Goal: Transaction & Acquisition: Purchase product/service

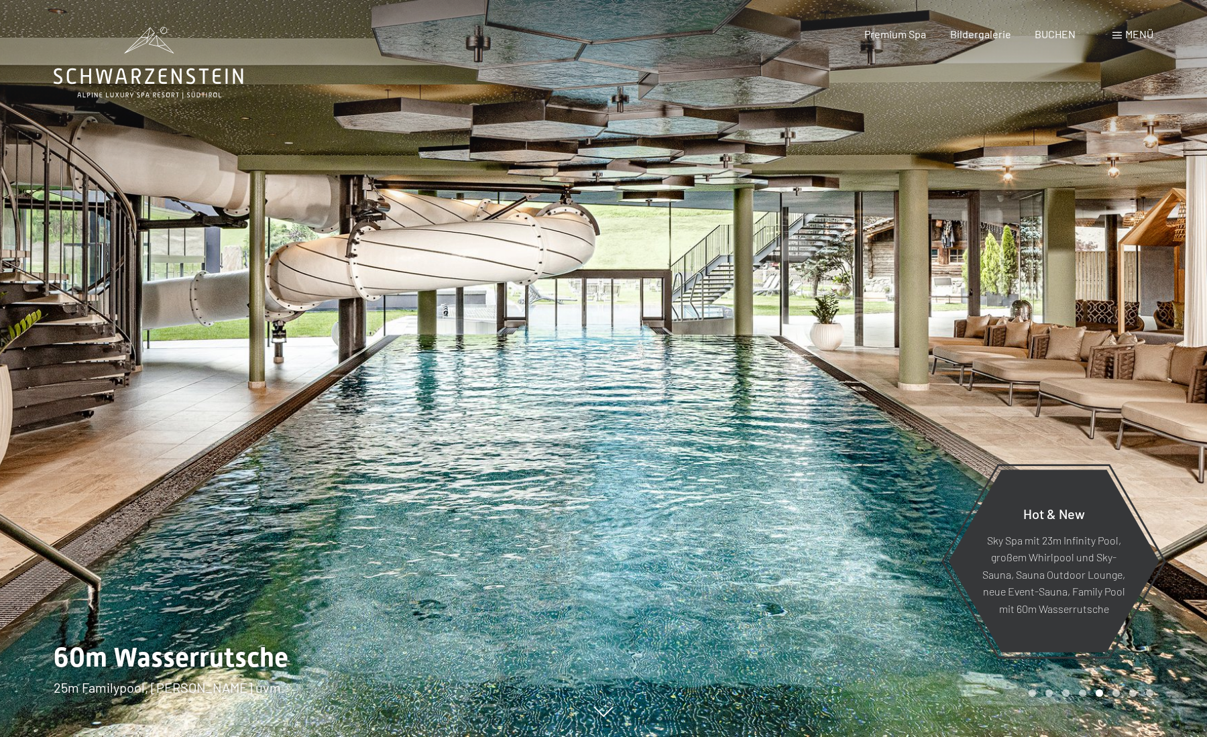
click at [1118, 36] on span at bounding box center [1117, 35] width 9 height 7
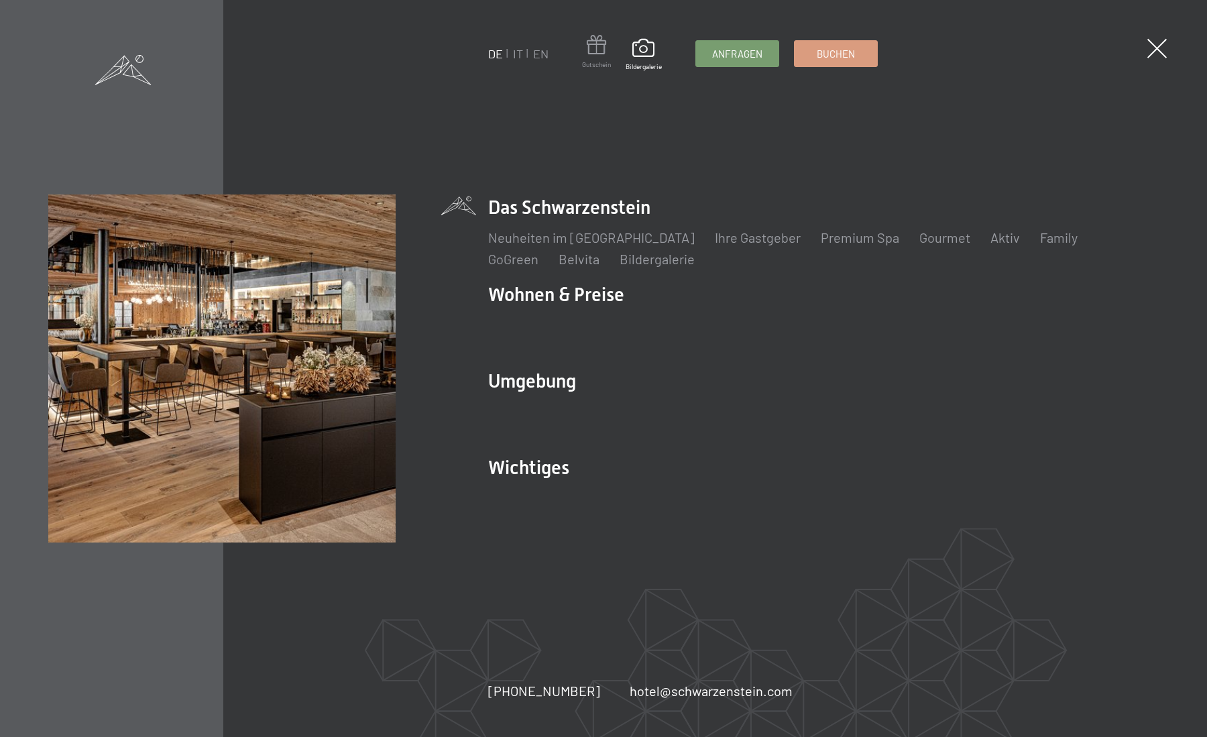
click at [603, 54] on span at bounding box center [596, 47] width 29 height 25
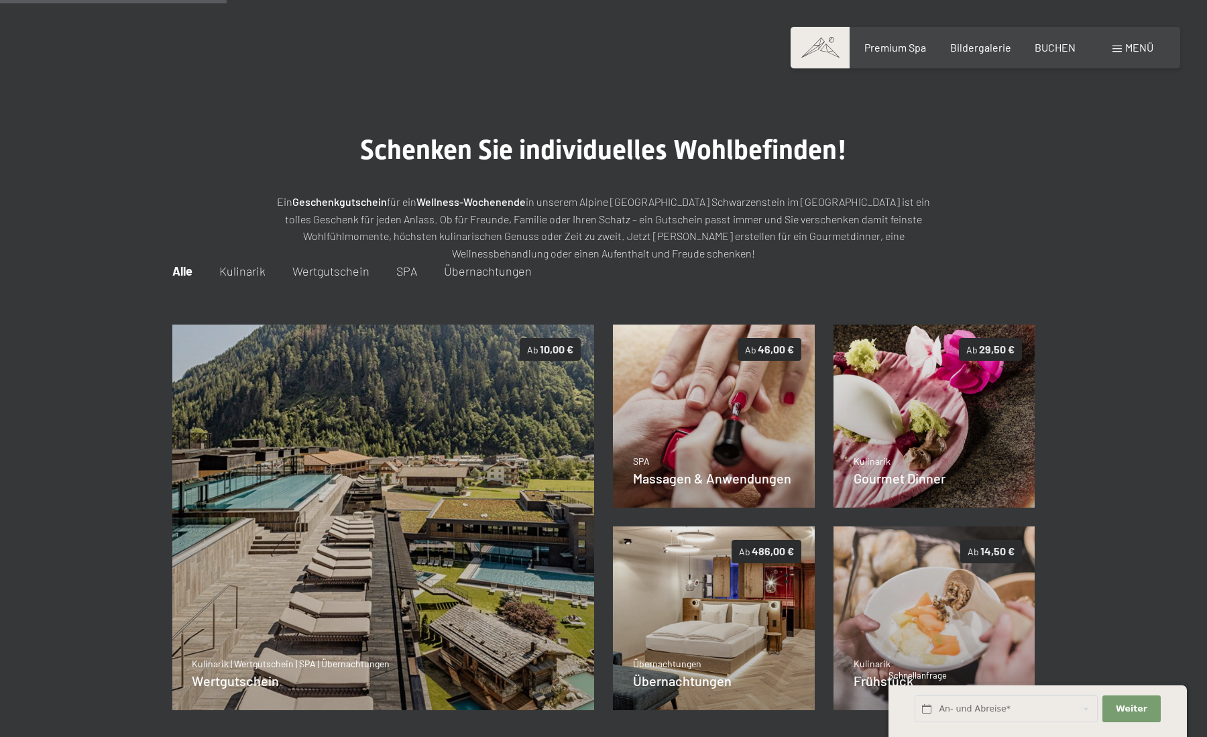
scroll to position [194, 0]
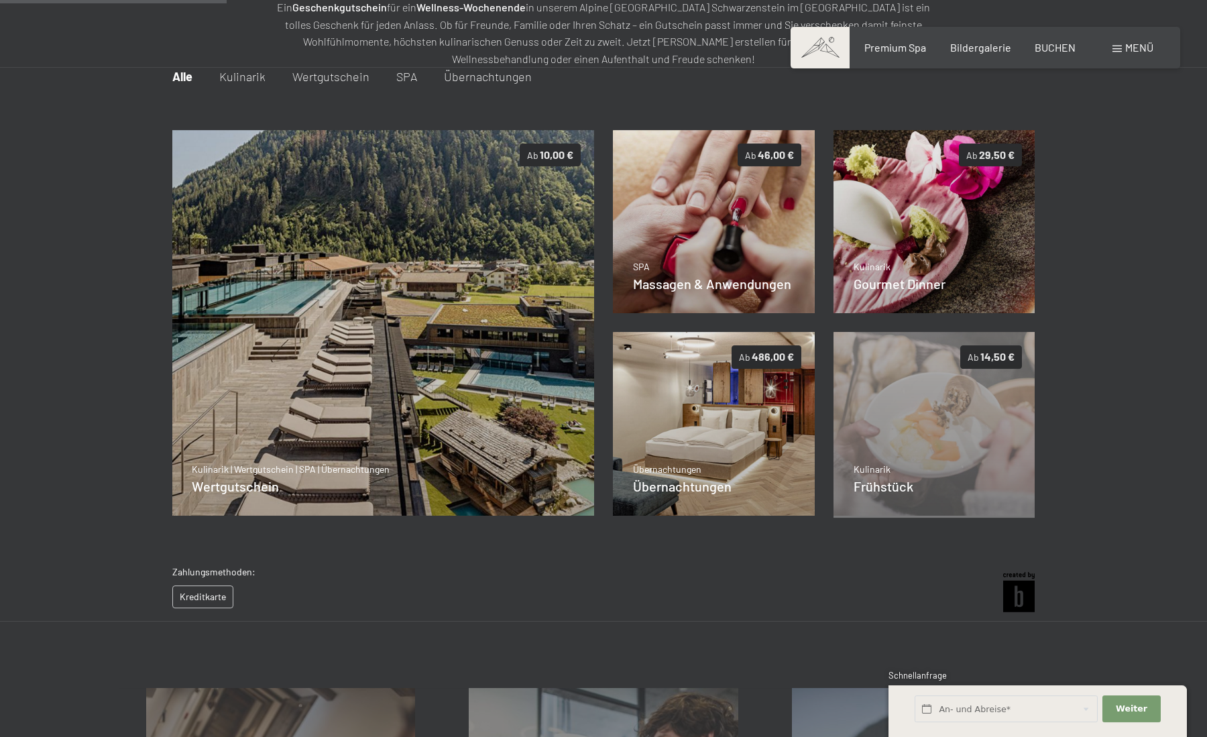
drag, startPoint x: 664, startPoint y: 489, endPoint x: 359, endPoint y: 560, distance: 312.6
click at [366, 526] on div "Ab 10,00 € Kulinarik | Wertgutschein | SPA | Übernachtungen Wertgutschein Detai…" at bounding box center [603, 323] width 862 height 405
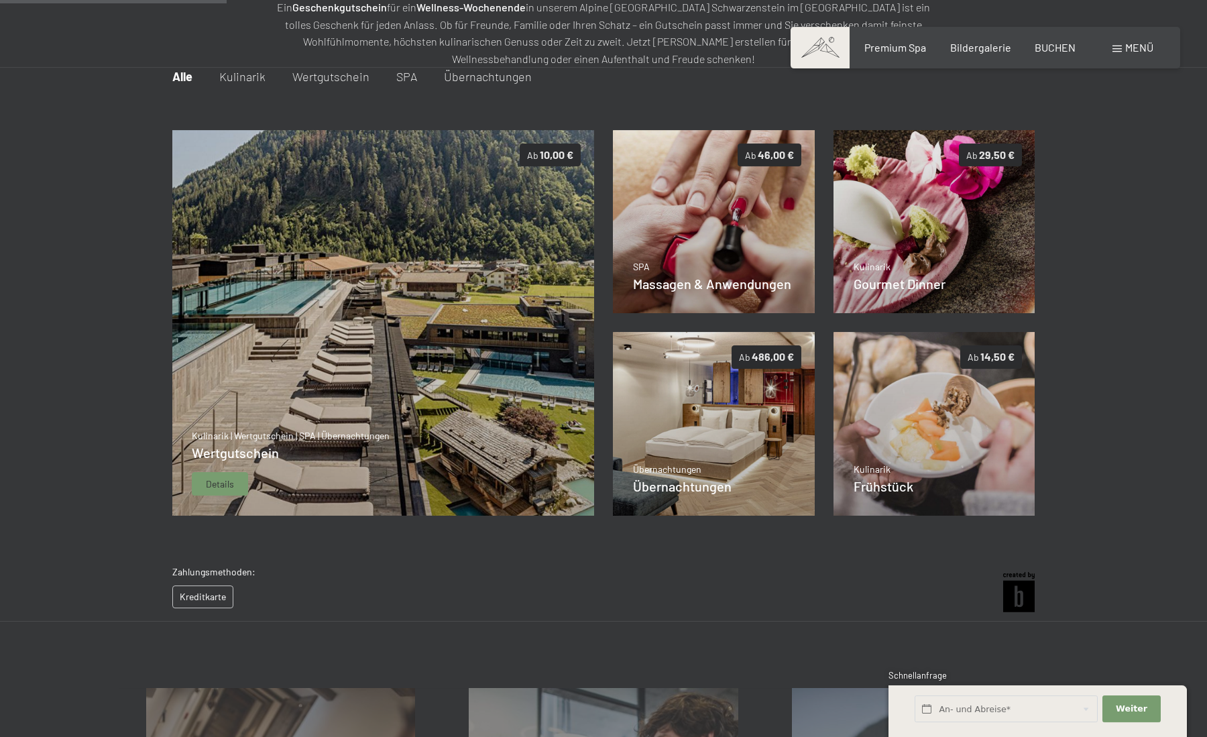
click at [262, 466] on div "Kulinarik | Wertgutschein | SPA | Übernachtungen Wertgutschein Details" at bounding box center [291, 462] width 198 height 67
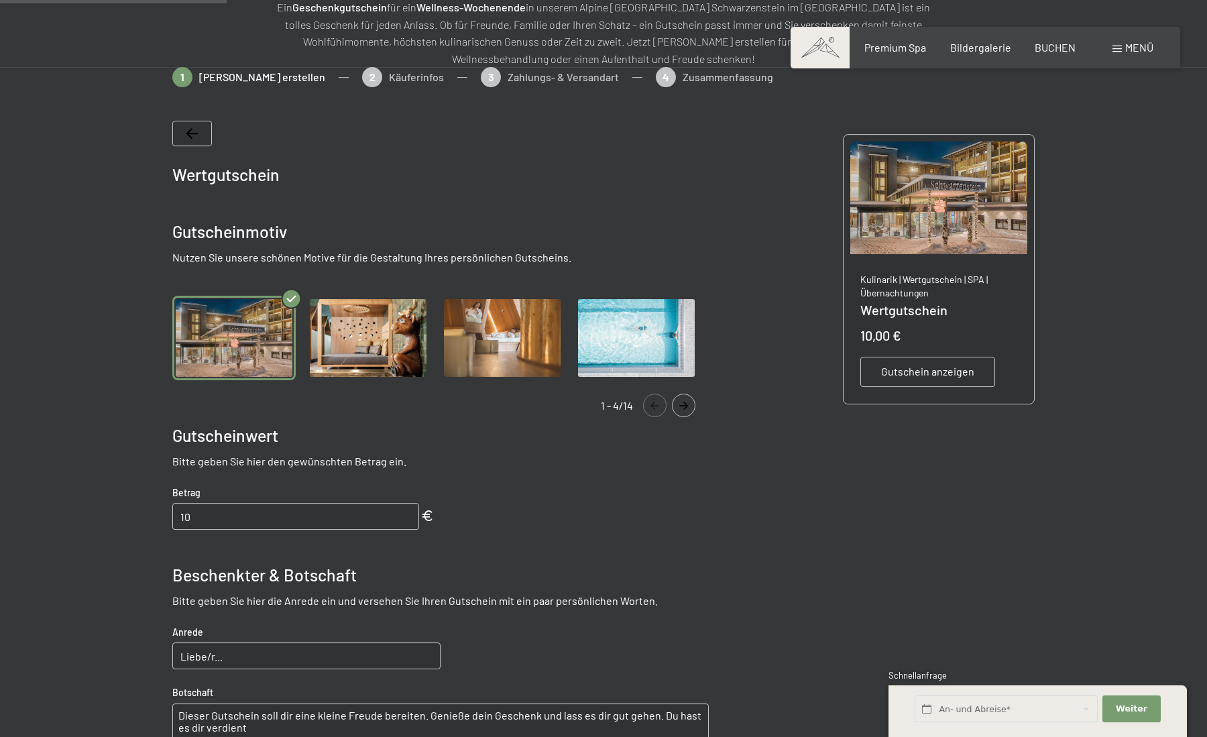
click at [218, 356] on img "Gallery" at bounding box center [233, 338] width 123 height 85
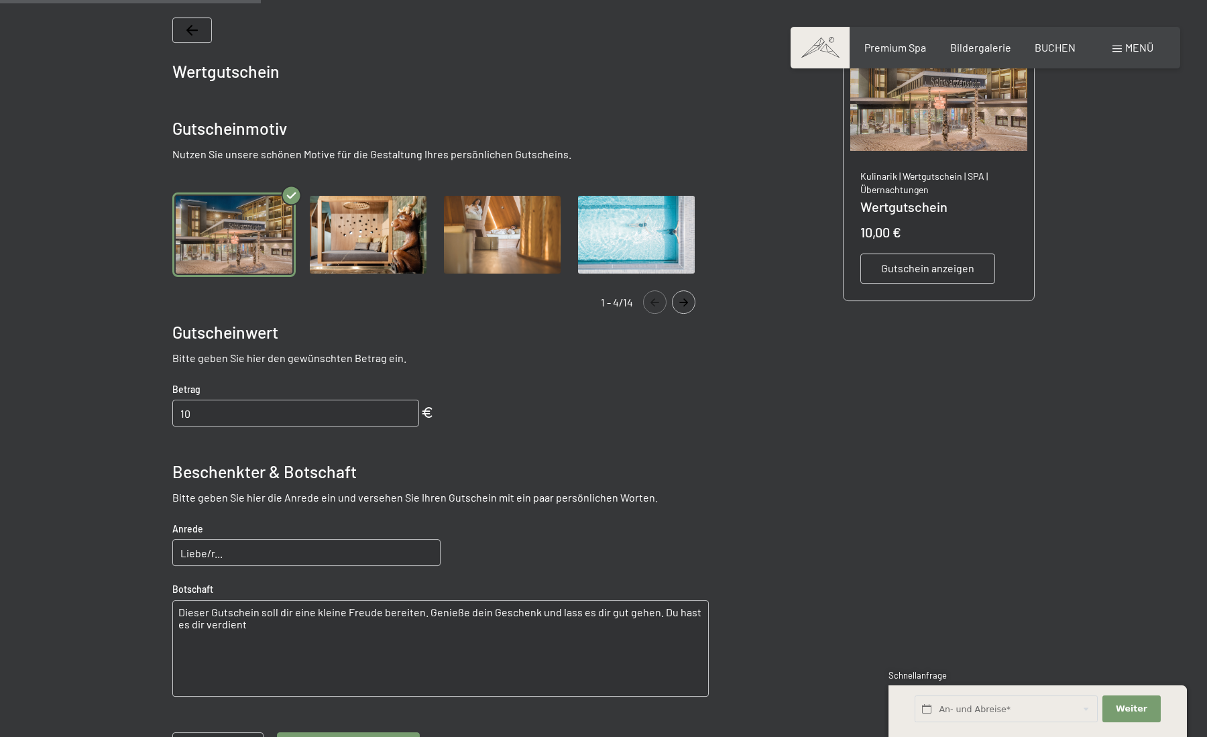
scroll to position [297, 0]
click at [258, 409] on input "10" at bounding box center [295, 413] width 247 height 27
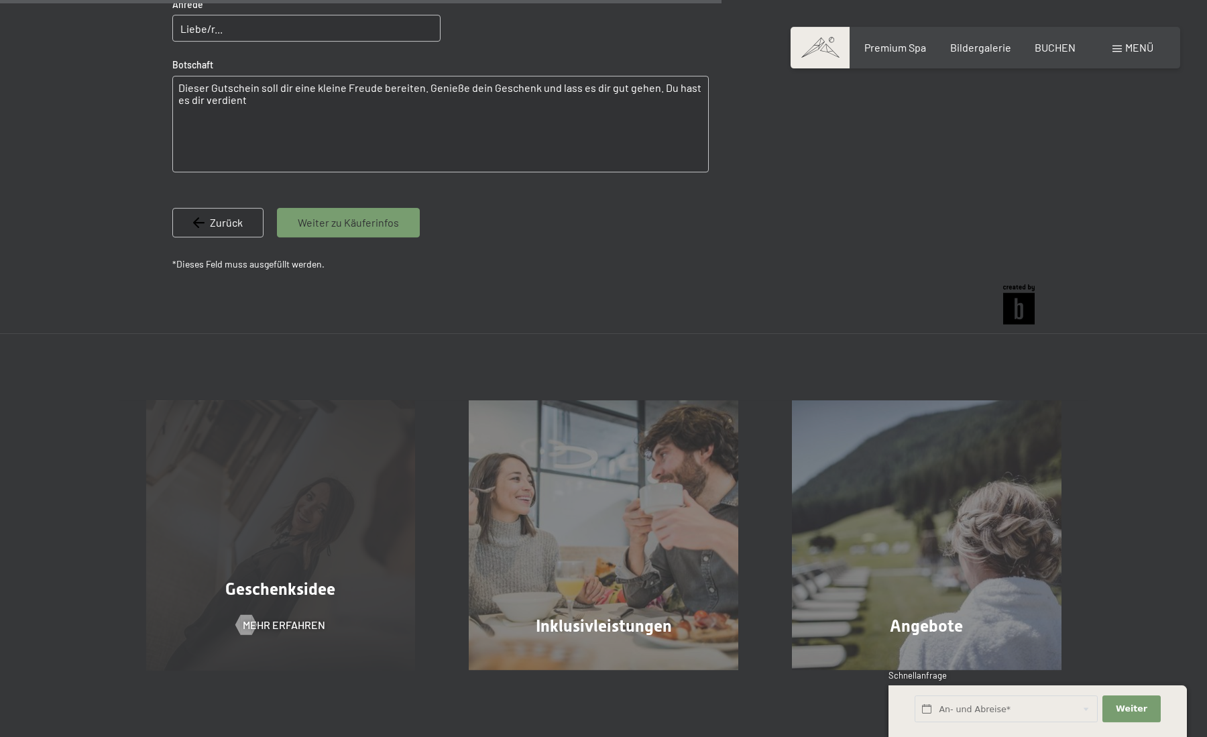
scroll to position [828, 0]
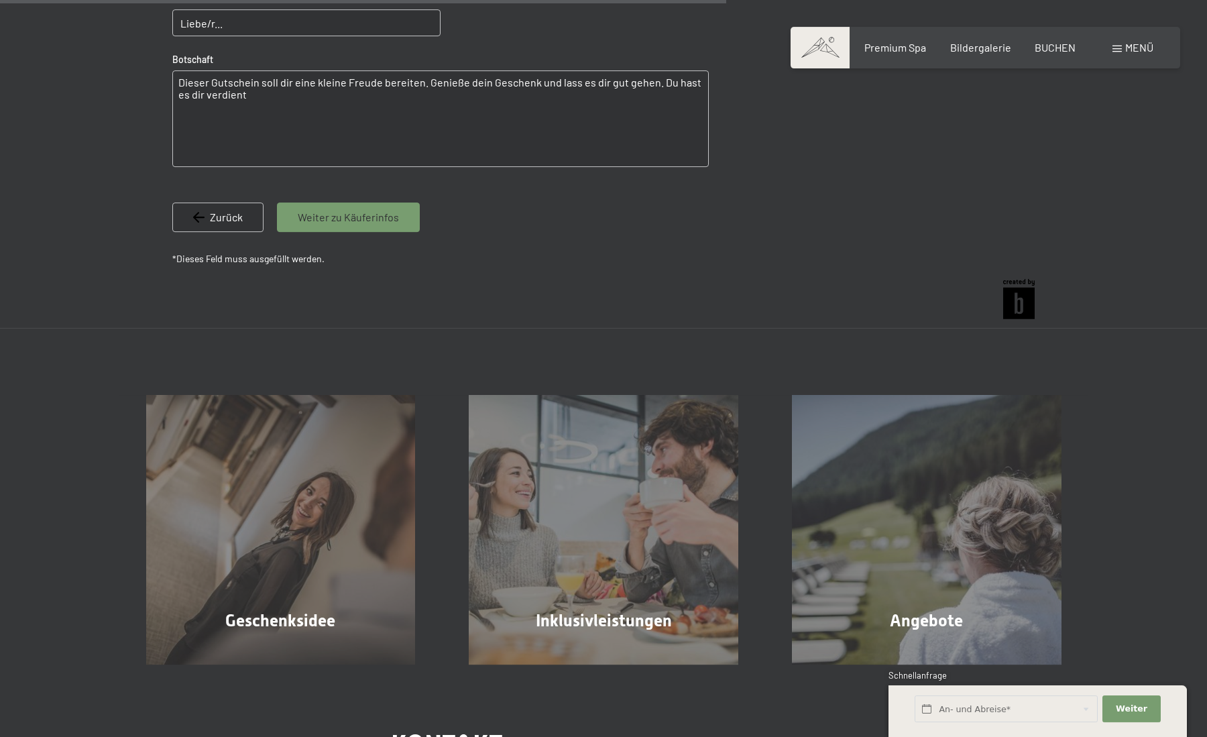
type input "100"
click at [386, 211] on span "Weiter zu Käuferinfos" at bounding box center [348, 217] width 101 height 15
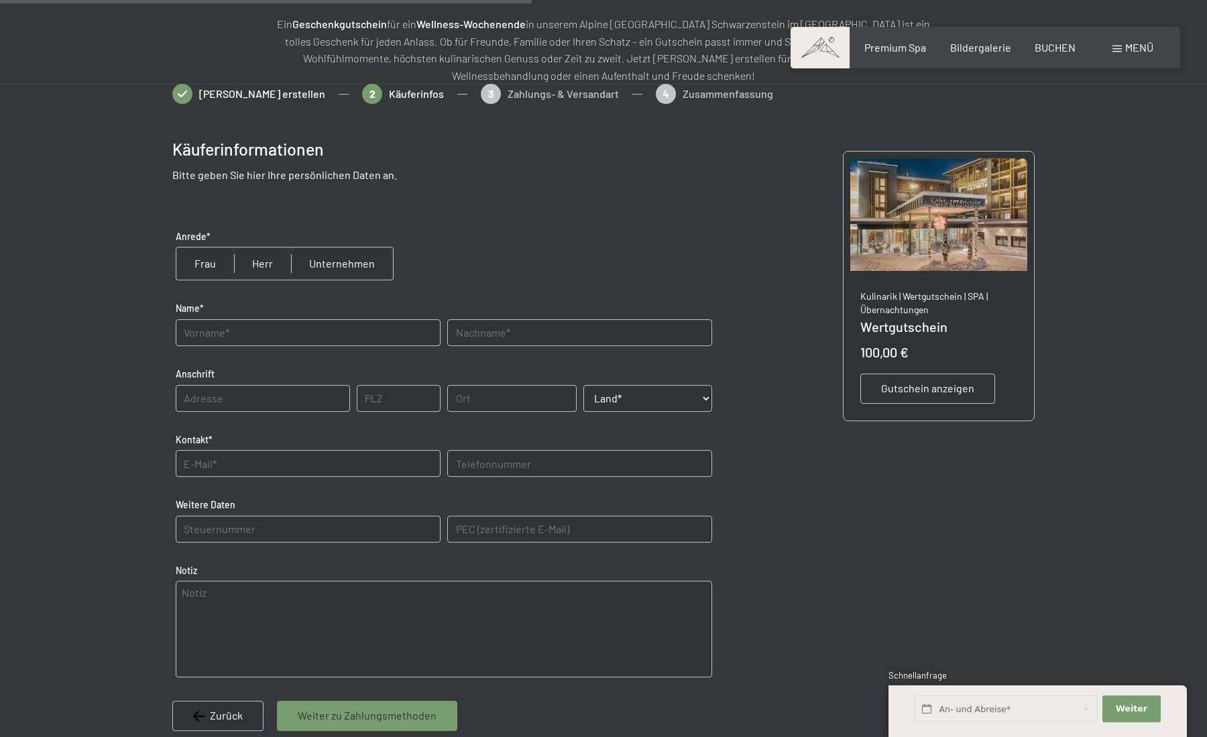
scroll to position [0, 0]
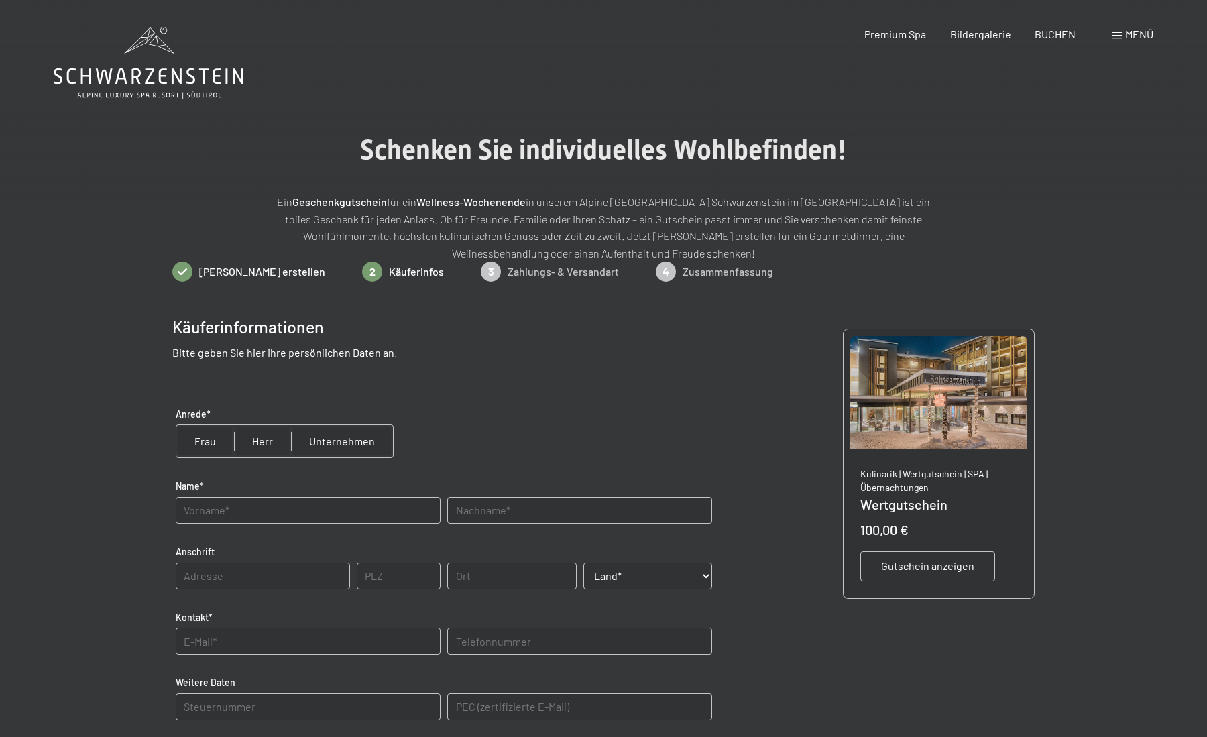
click at [952, 575] on div "Gutschein anzeigen" at bounding box center [927, 566] width 135 height 30
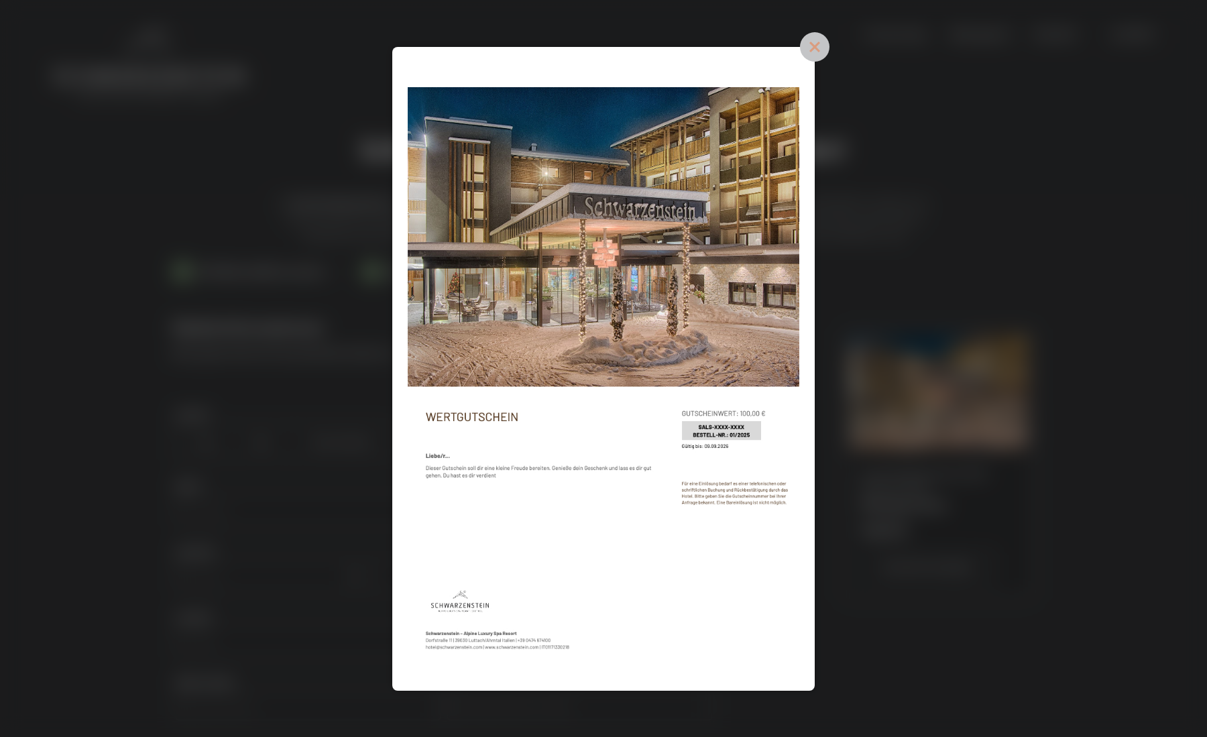
click at [821, 45] on icon at bounding box center [815, 47] width 30 height 30
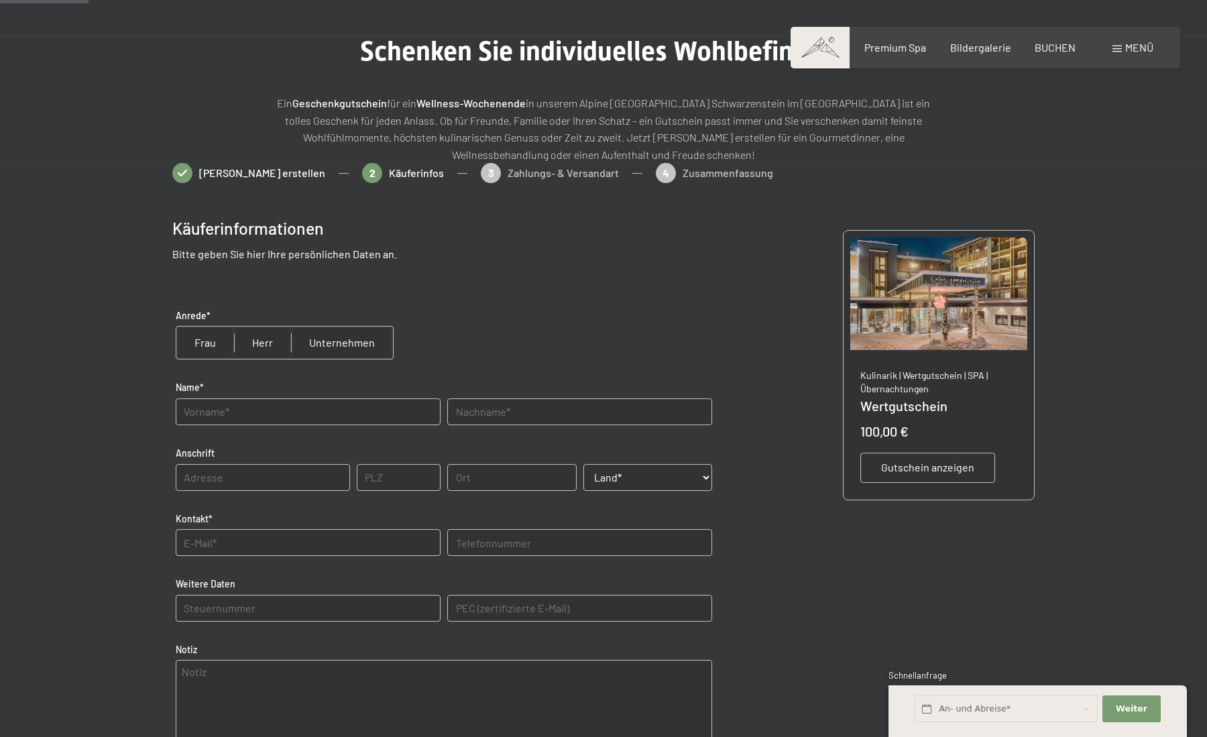
scroll to position [89, 0]
